Goal: Complete application form: Complete application form

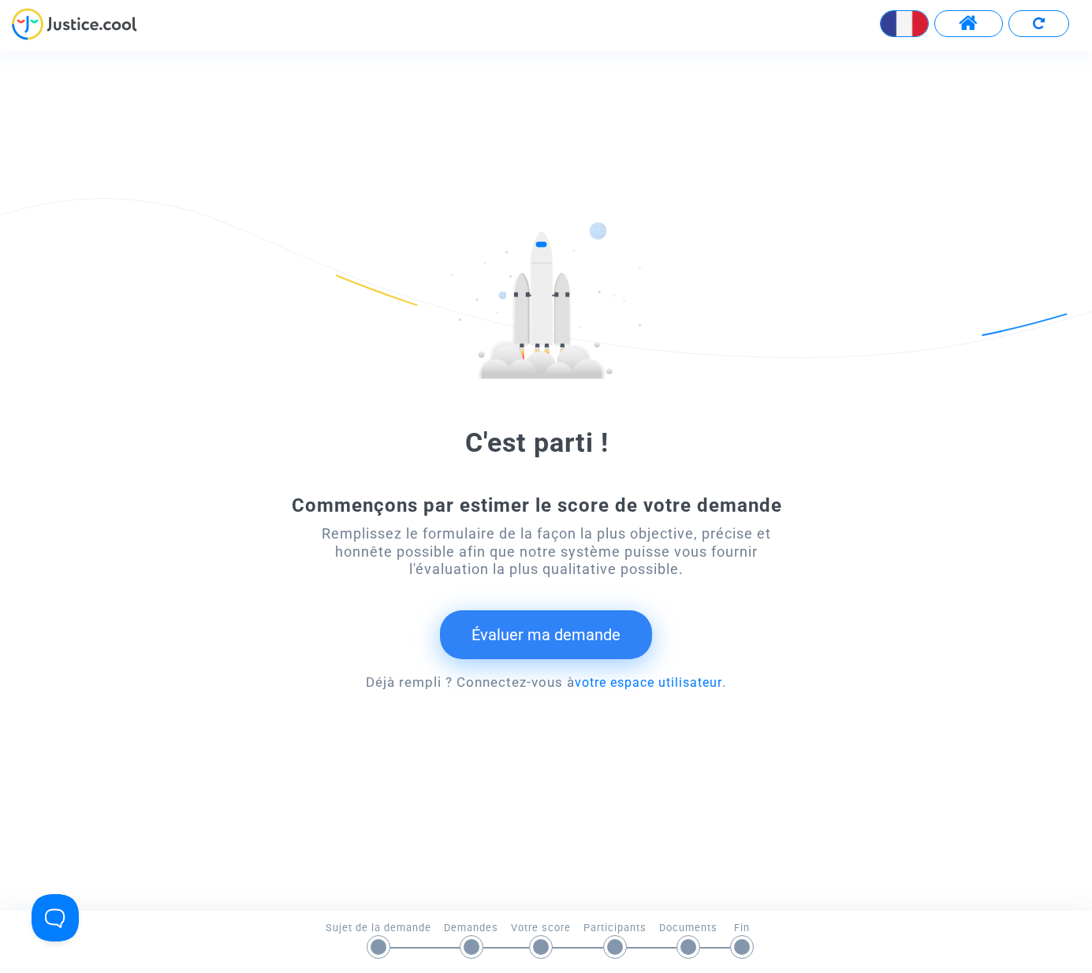
click at [540, 640] on button "Évaluer ma demande" at bounding box center [546, 634] width 212 height 49
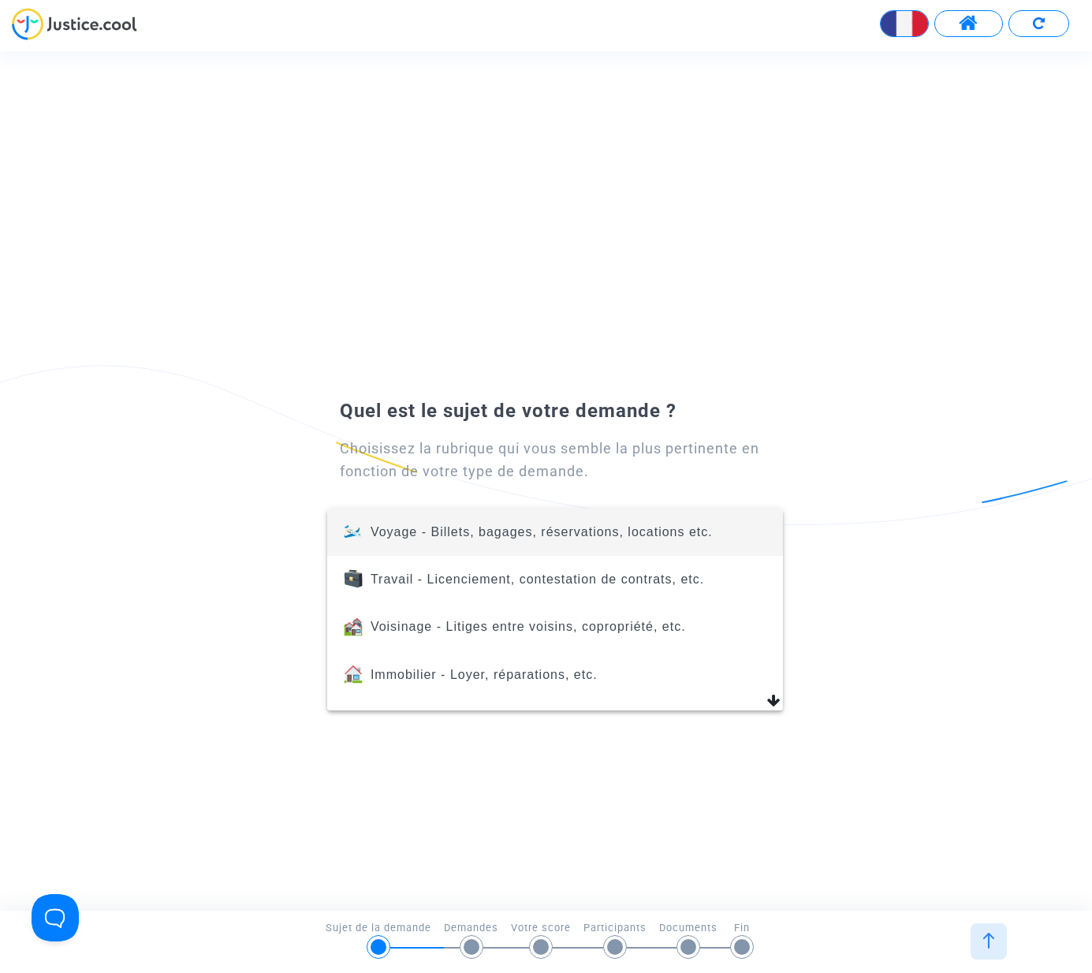
click at [397, 528] on span "Voyage - Billets, bagages, réservations, locations etc." at bounding box center [542, 531] width 342 height 13
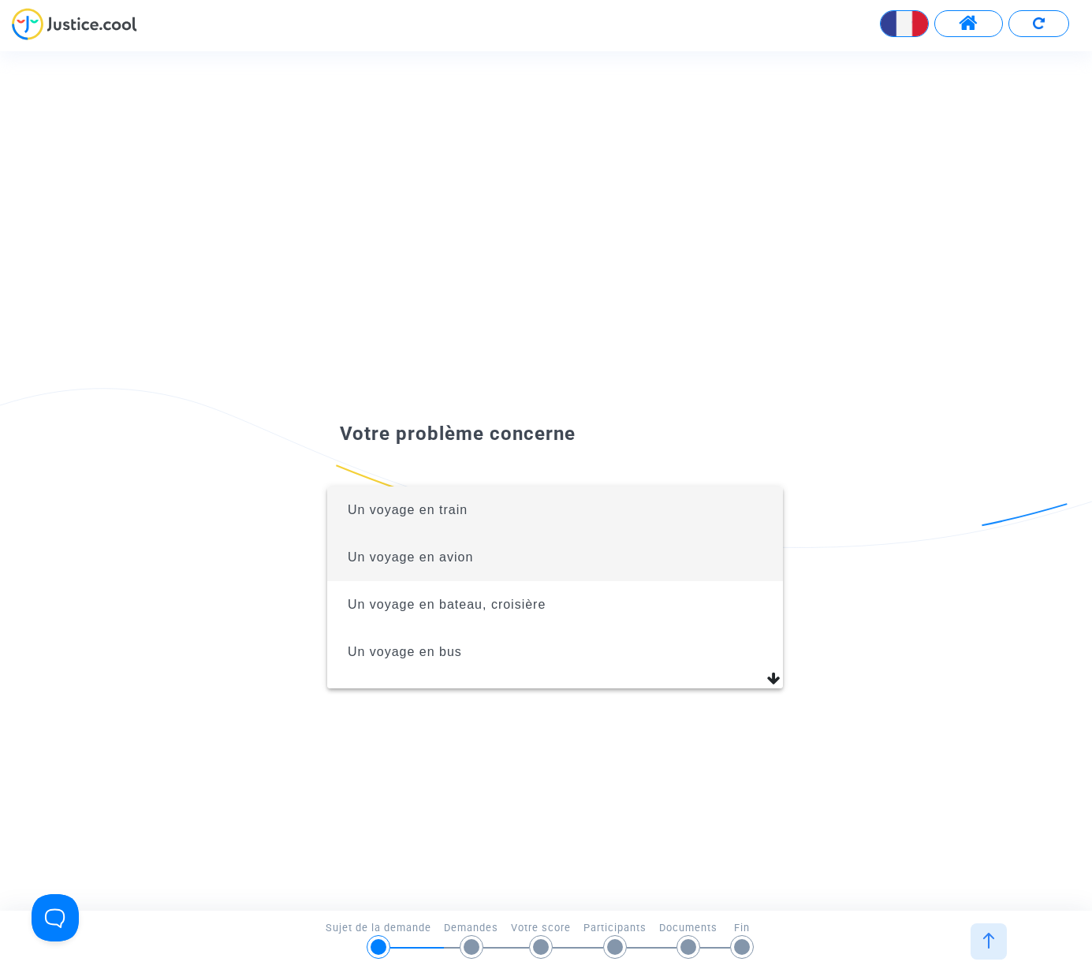
click at [424, 554] on span "Un voyage en avion" at bounding box center [410, 556] width 125 height 13
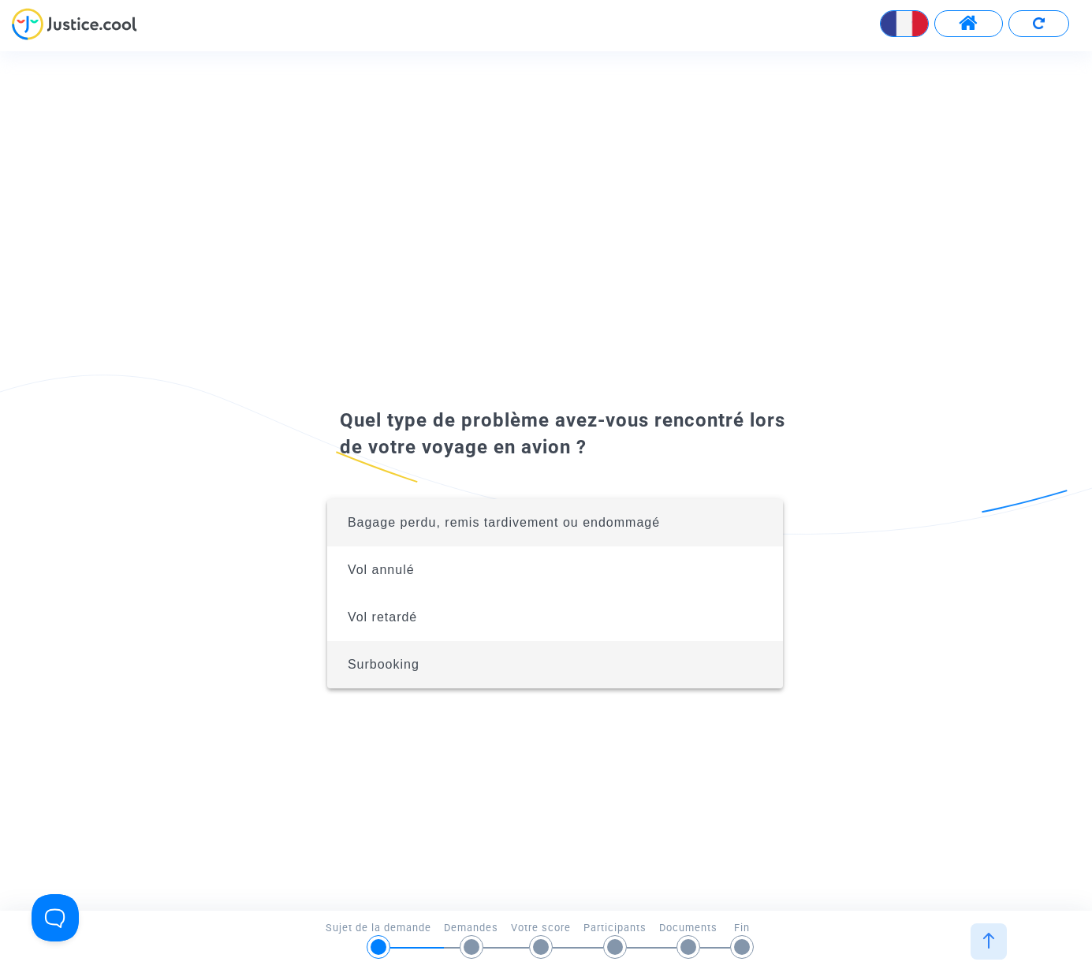
click at [370, 670] on span "Surbooking" at bounding box center [384, 664] width 72 height 13
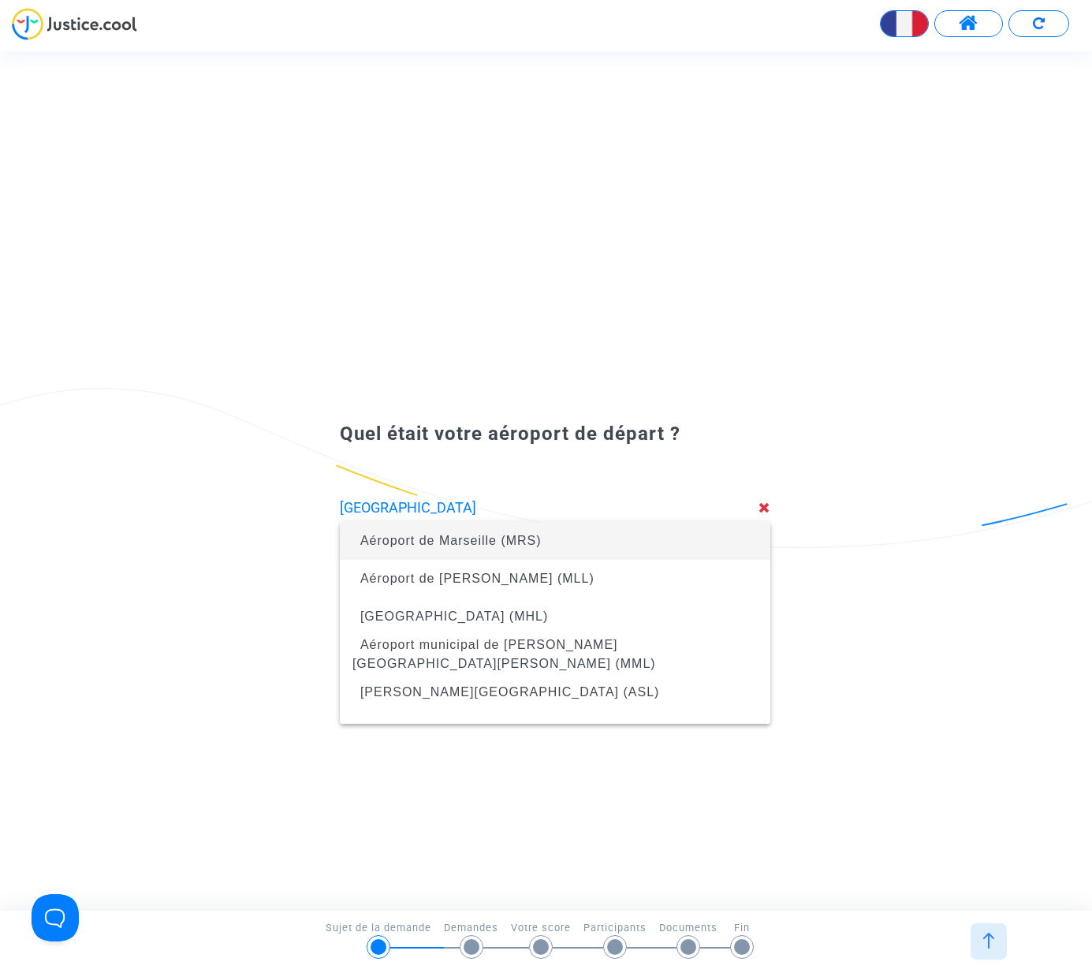
click at [403, 542] on span "Aéroport de Marseille (MRS)" at bounding box center [450, 540] width 181 height 13
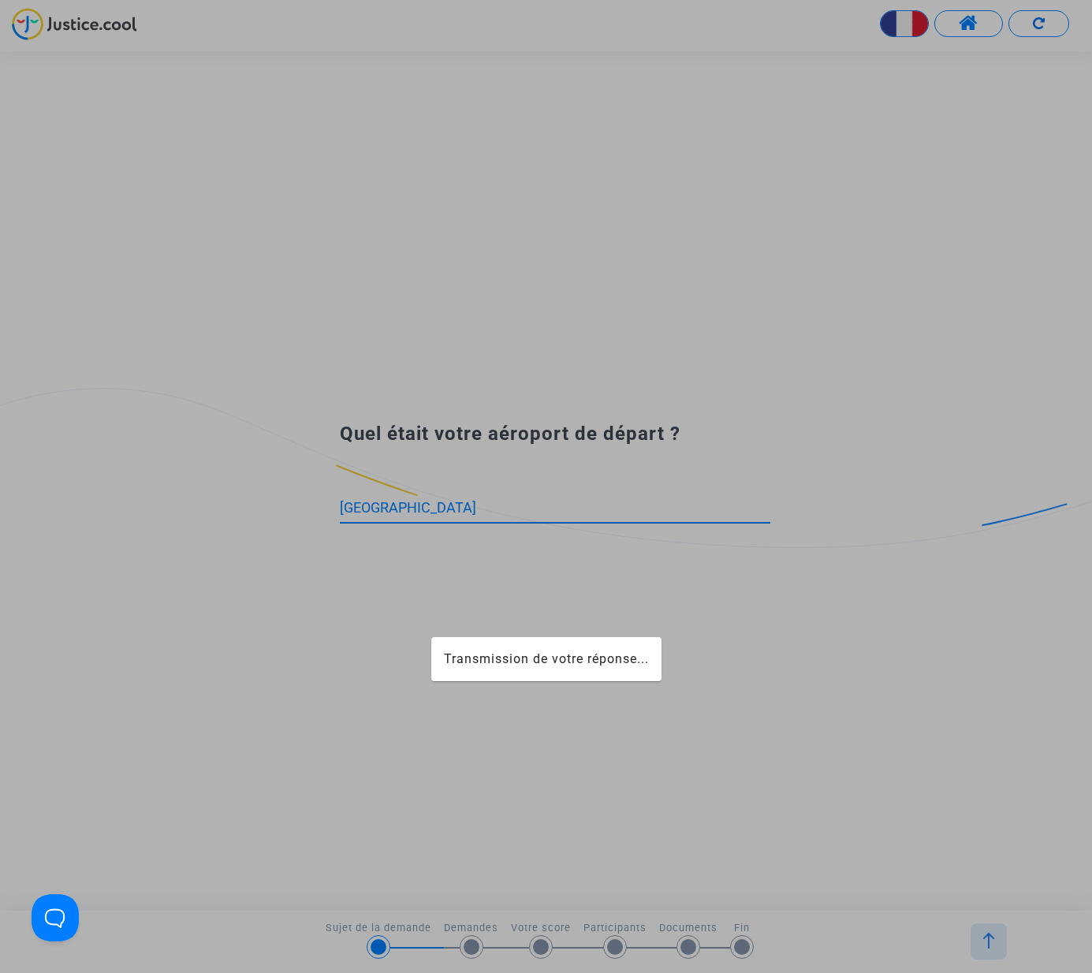
type input "Aéroport de Marseille (MRS)"
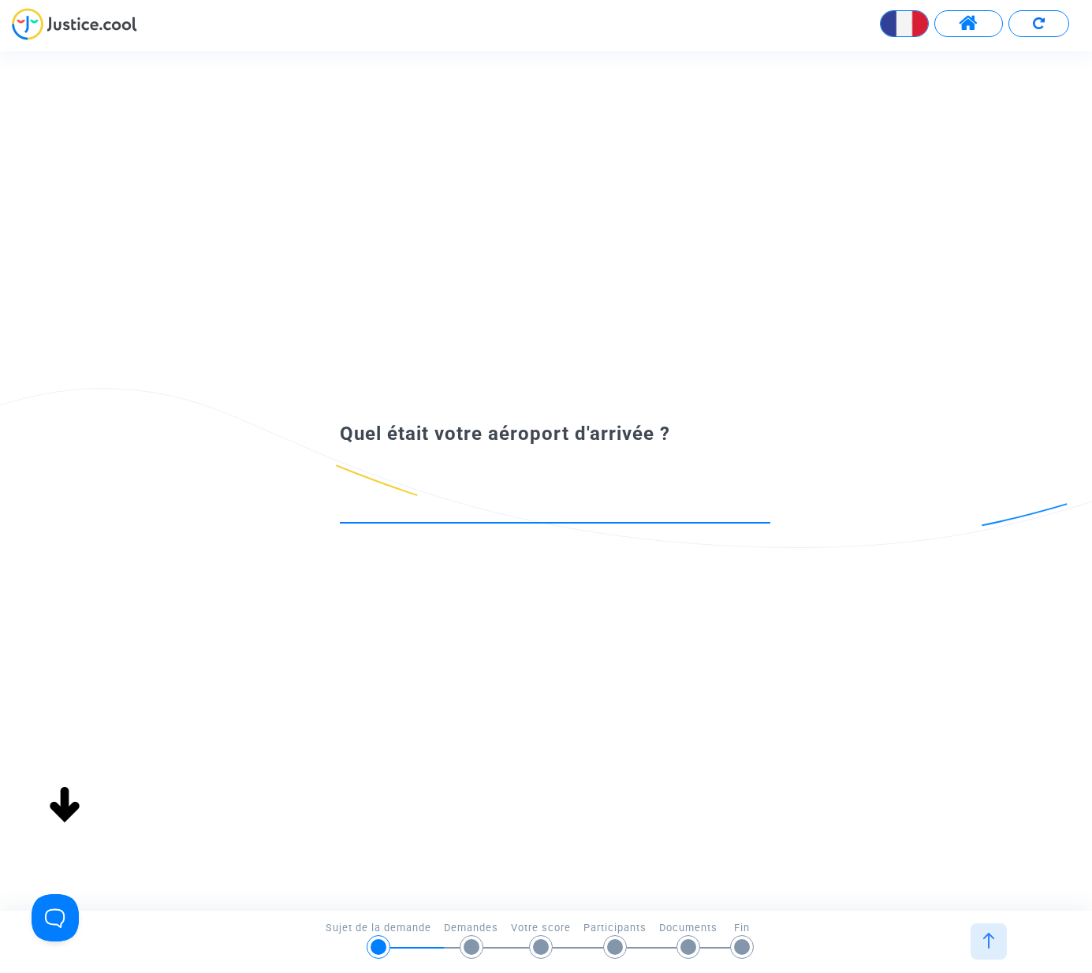
click at [415, 500] on input at bounding box center [555, 508] width 431 height 16
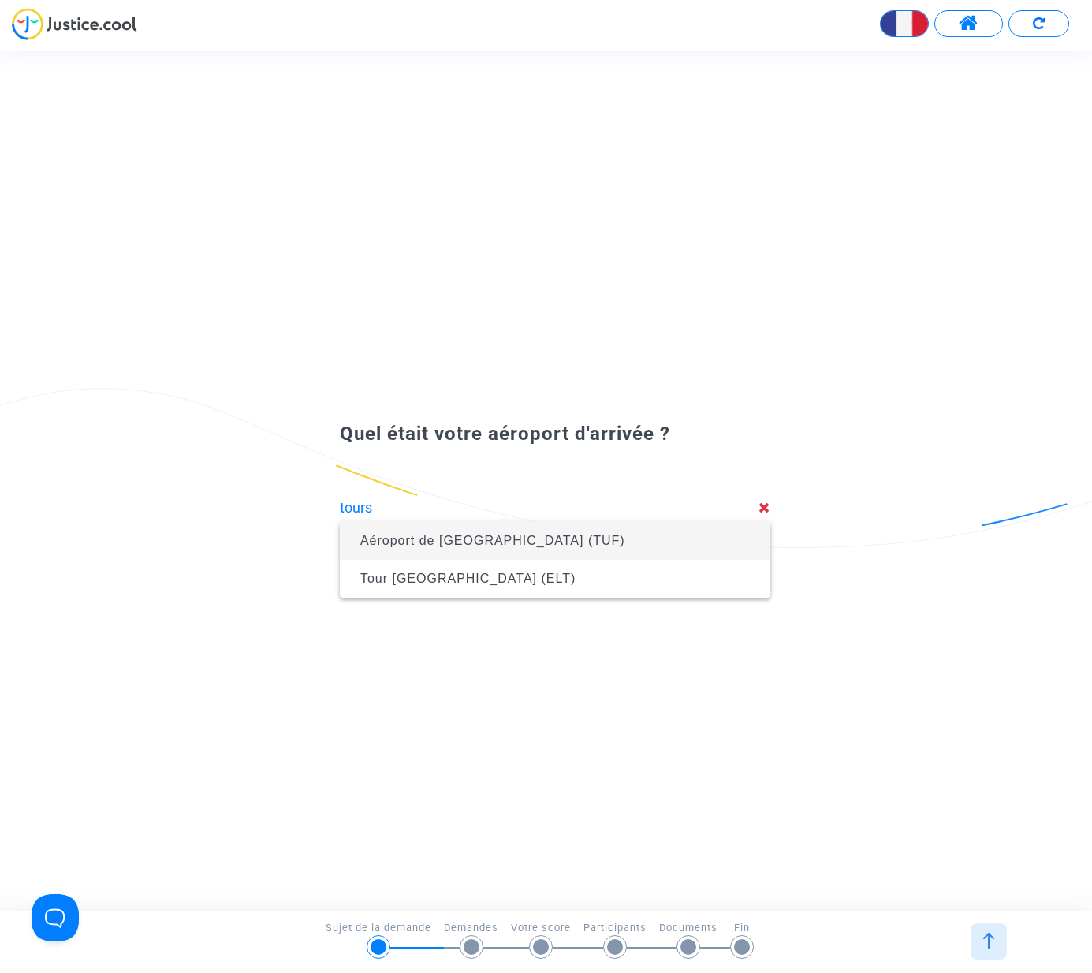
click at [431, 543] on span "Aéroport de [GEOGRAPHIC_DATA] (TUF)" at bounding box center [492, 540] width 265 height 13
type input "Aéroport de [GEOGRAPHIC_DATA] (TUF)"
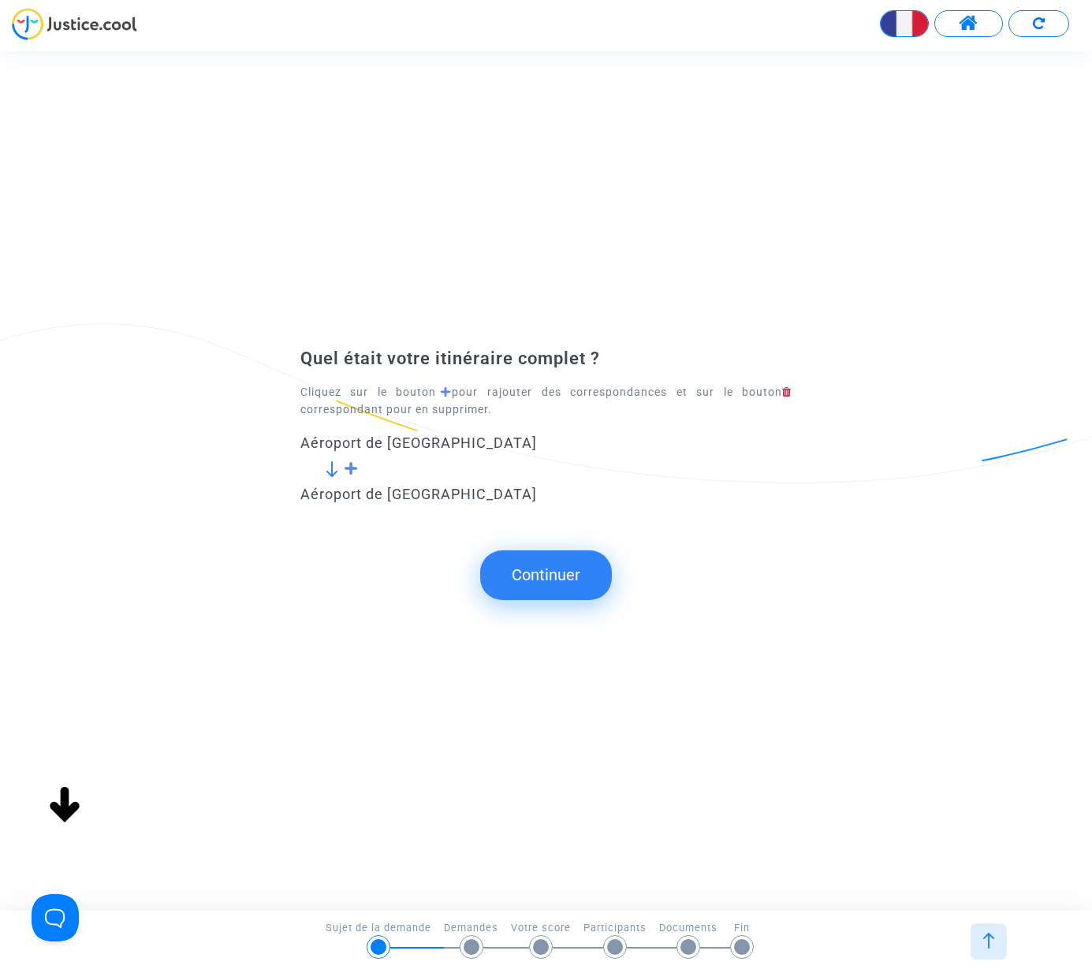
click at [522, 567] on button "Continuer" at bounding box center [546, 574] width 132 height 49
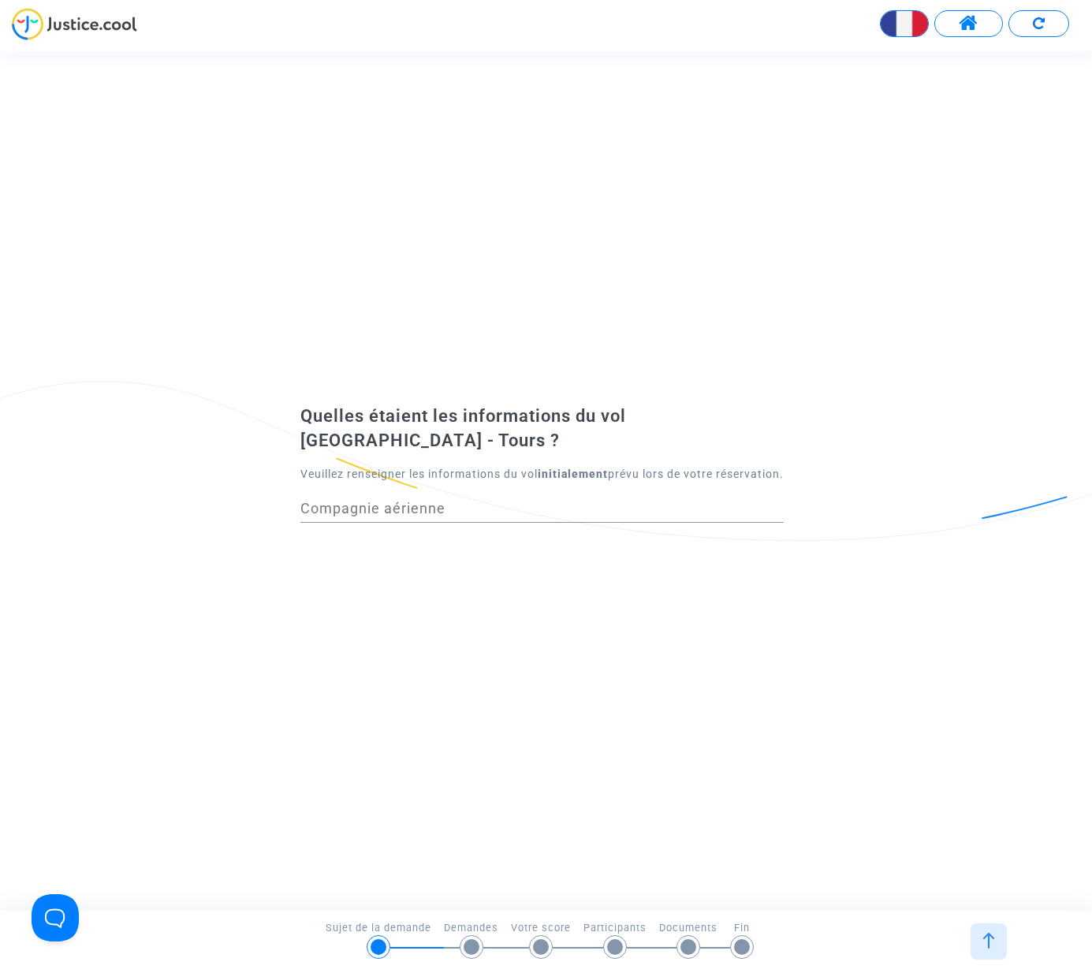
click at [525, 517] on input "Compagnie aérienne" at bounding box center [541, 509] width 483 height 16
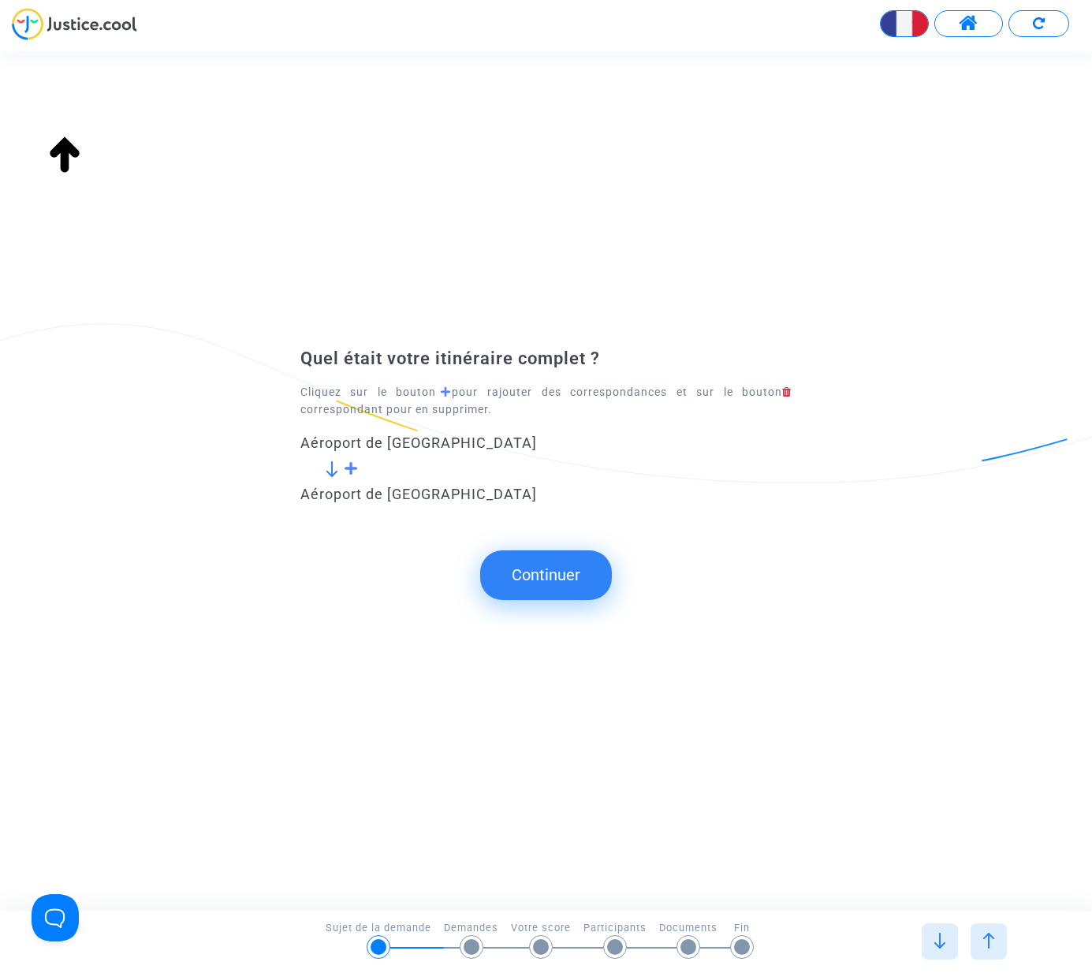
type input "Aéroport de [GEOGRAPHIC_DATA] (TUF)"
click at [518, 577] on button "Continuer" at bounding box center [546, 574] width 132 height 49
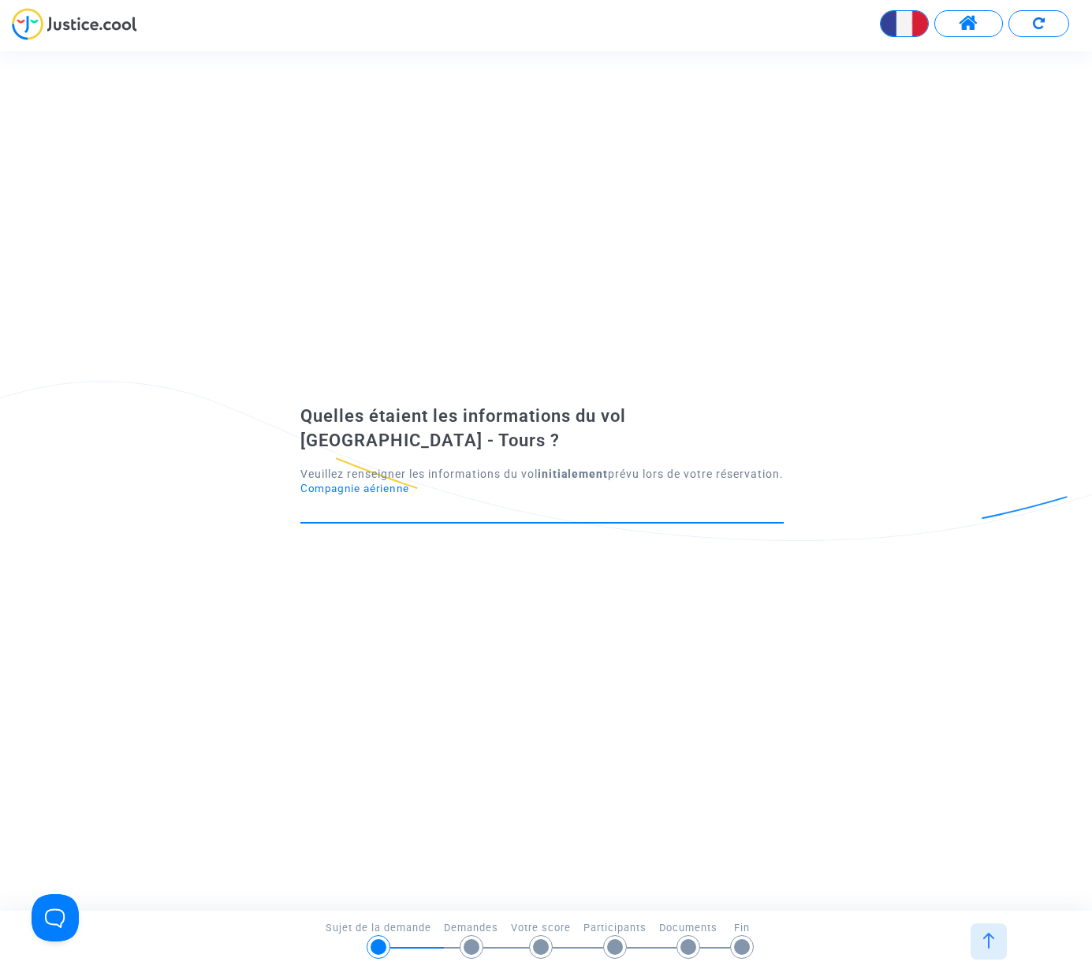
click at [494, 517] on input "Compagnie aérienne" at bounding box center [541, 509] width 483 height 16
type input "j'aimerais bien me faire rembourser des 36 € mes dossiers étant chez pitcher"
click at [776, 512] on icon at bounding box center [778, 509] width 12 height 14
click at [440, 517] on input "Compagnie aérienne" at bounding box center [536, 509] width 472 height 16
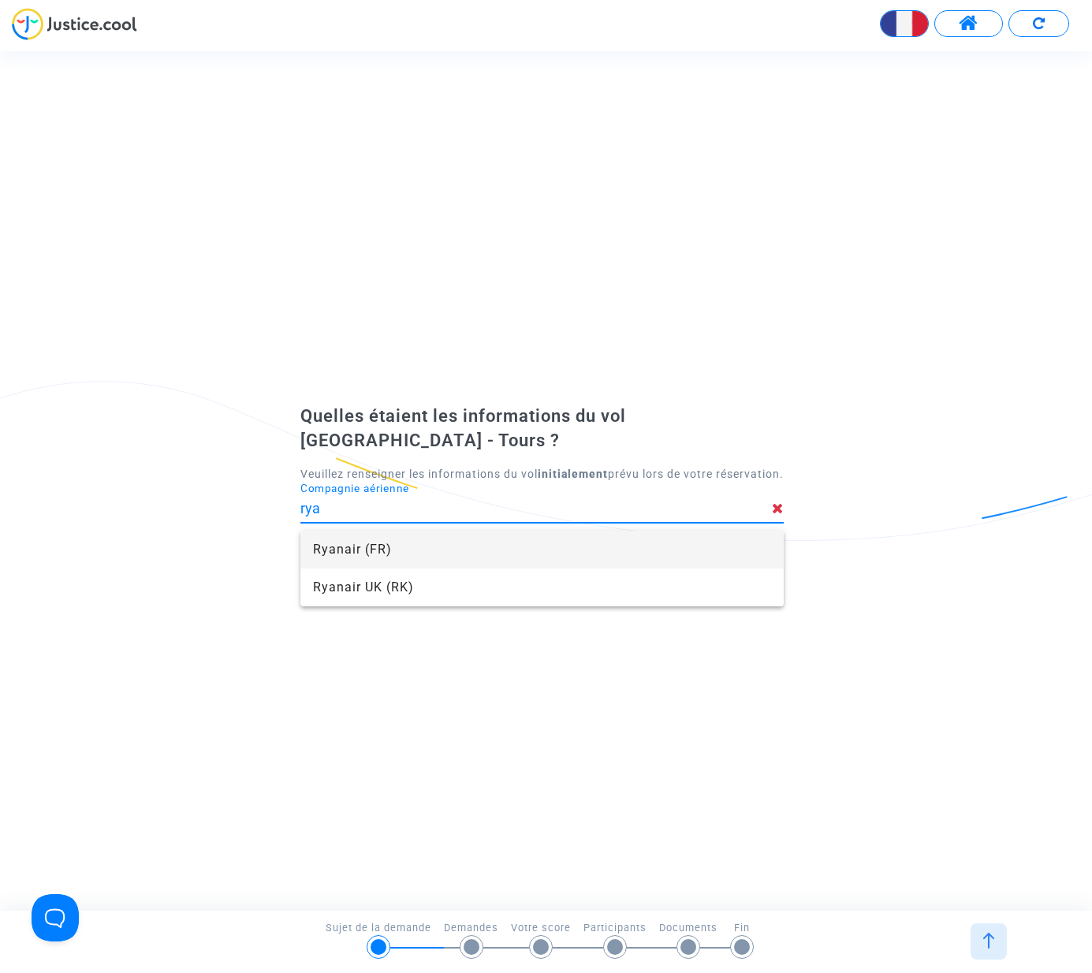
click at [338, 549] on span "Ryanair (FR)" at bounding box center [542, 550] width 458 height 38
type input "Ryanair"
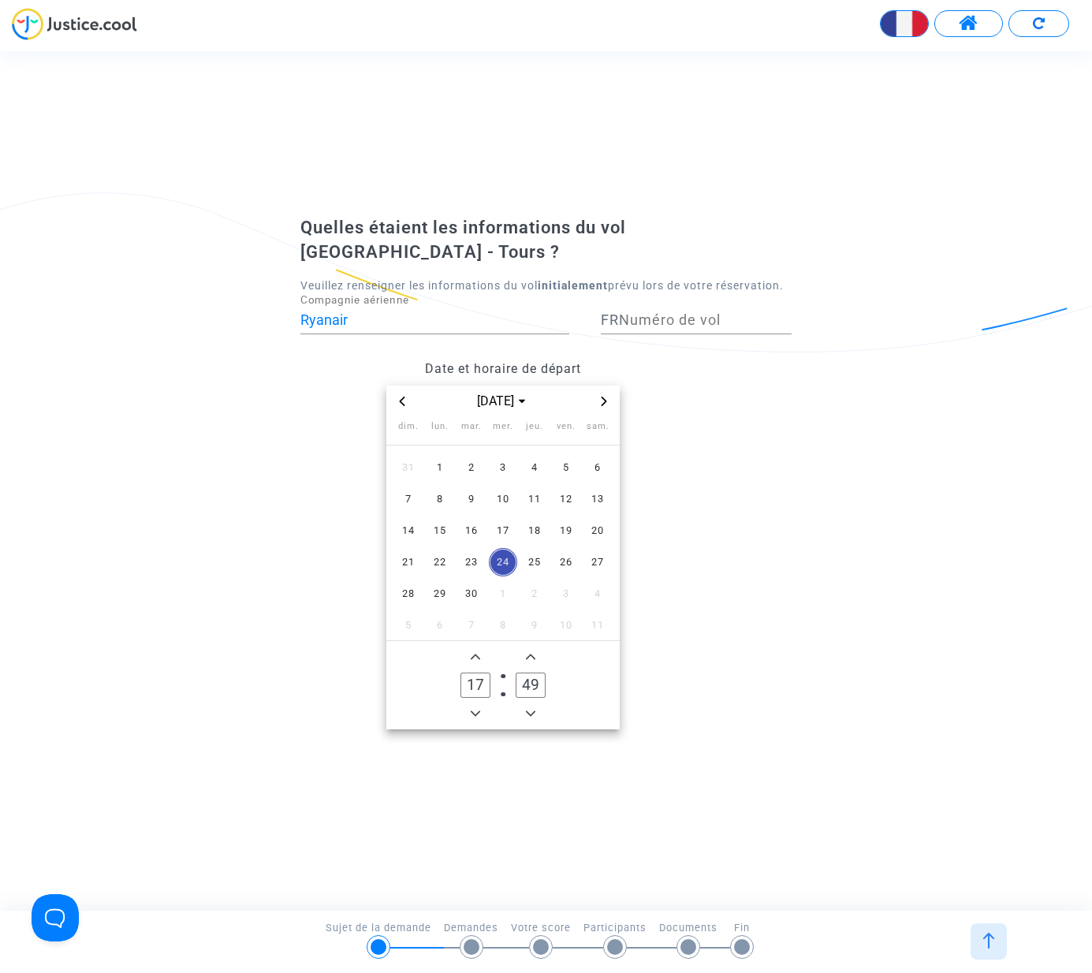
click at [965, 23] on span at bounding box center [969, 23] width 20 height 21
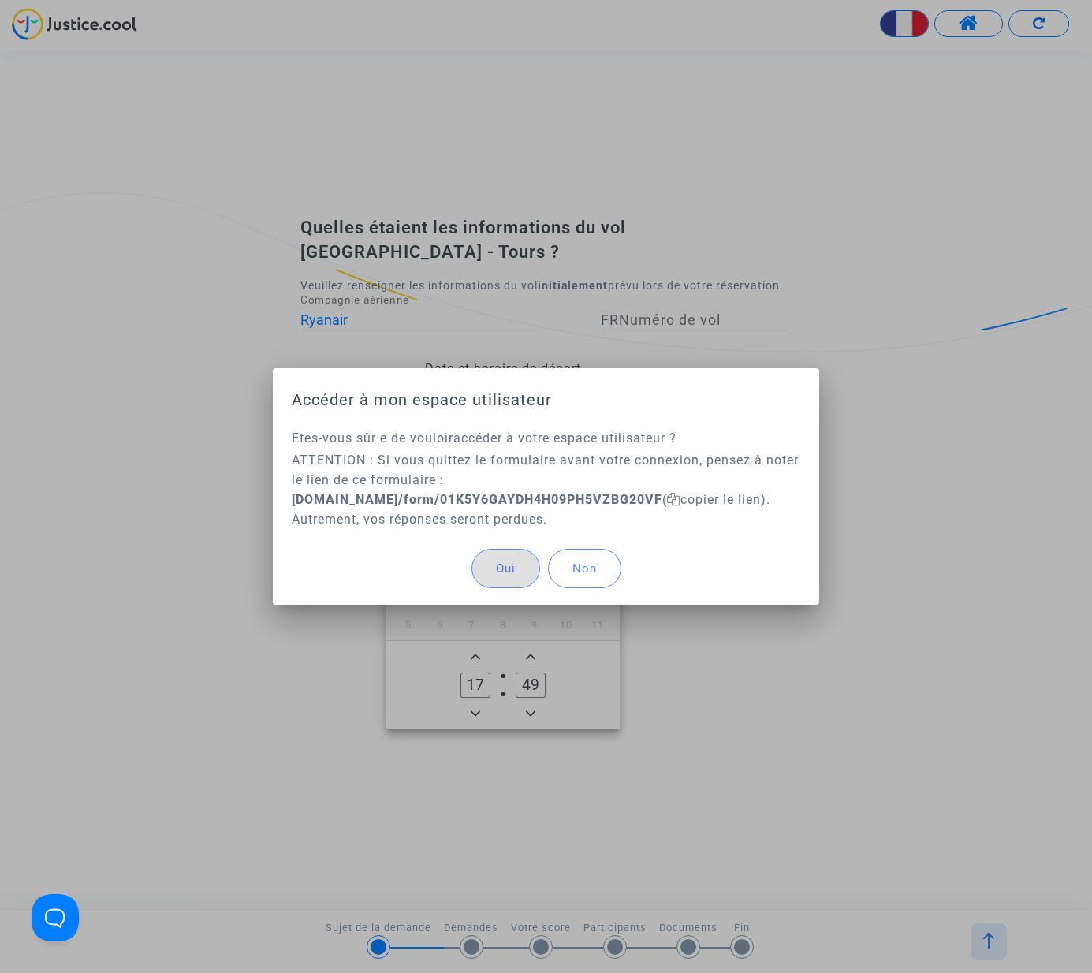
click at [574, 566] on span "Non" at bounding box center [585, 569] width 24 height 14
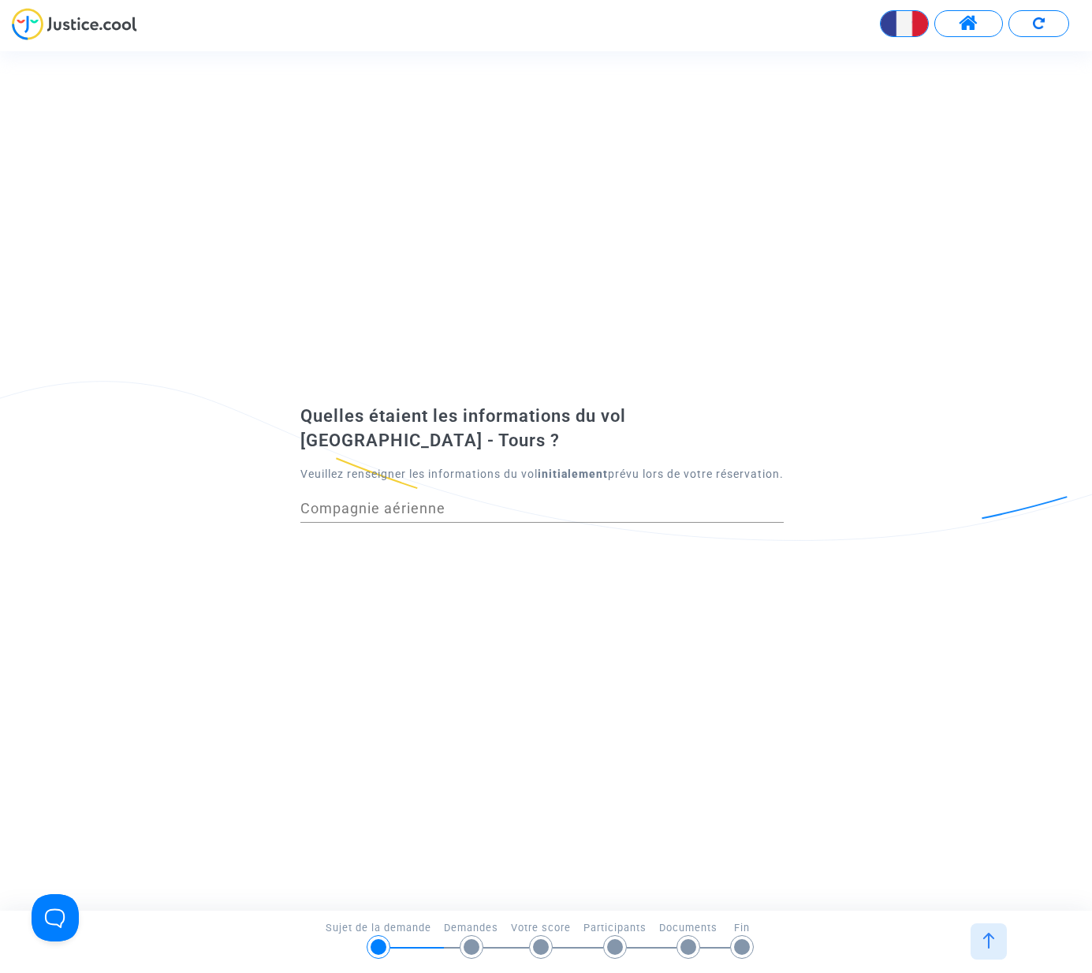
click at [959, 22] on span at bounding box center [969, 23] width 20 height 21
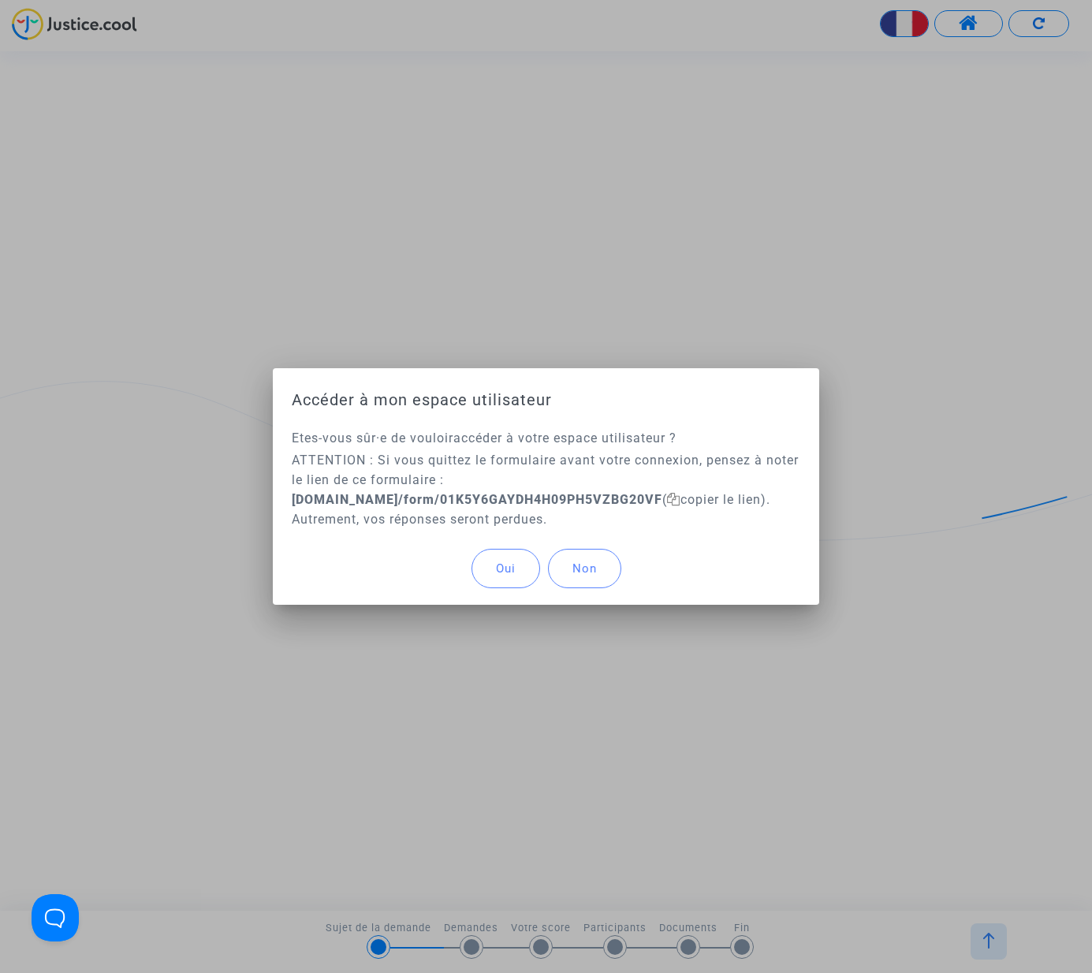
click at [496, 565] on span "Oui" at bounding box center [506, 569] width 20 height 14
